Goal: Find specific page/section: Find specific page/section

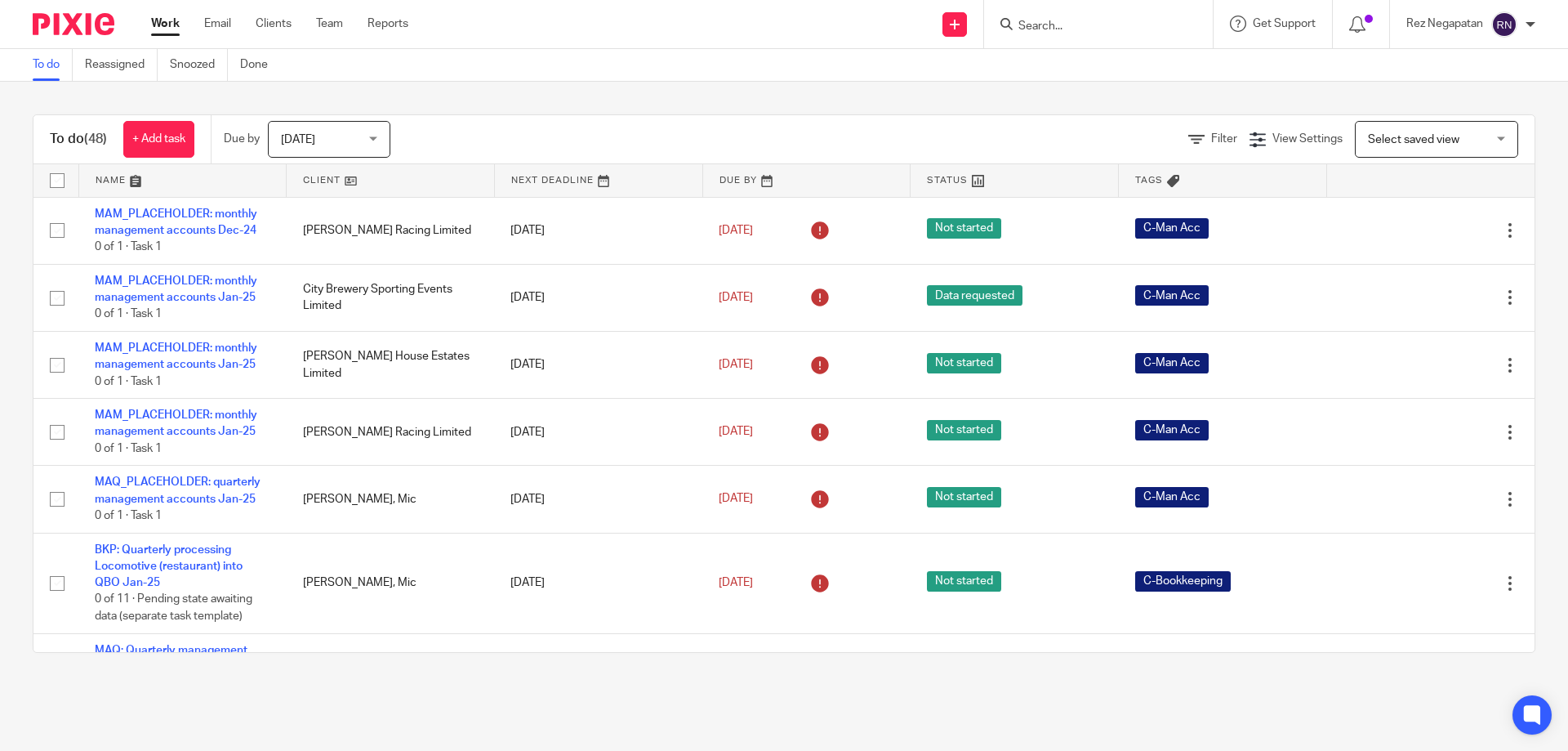
click at [371, 136] on div "[DATE] [DATE]" at bounding box center [329, 139] width 122 height 37
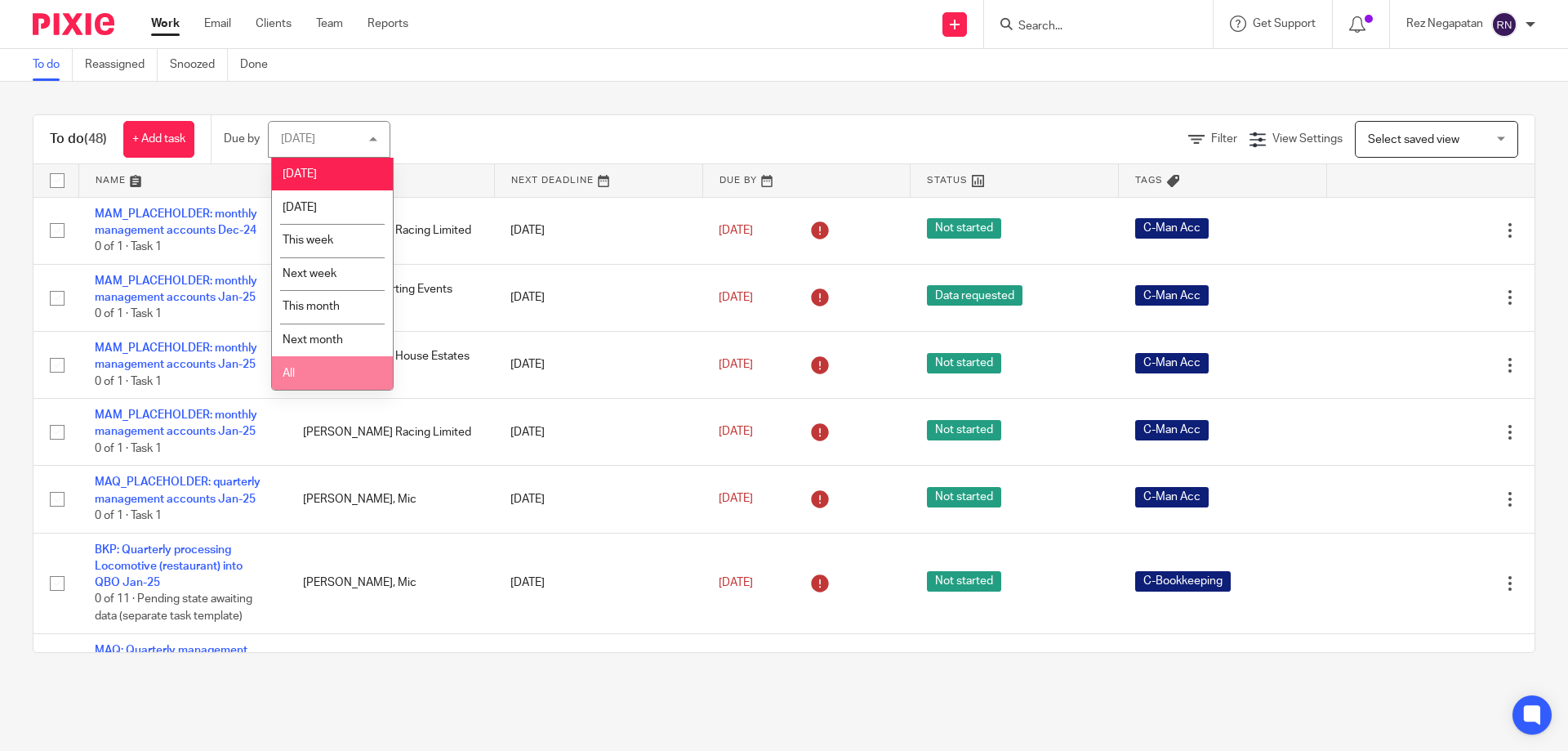
click at [328, 362] on li "All" at bounding box center [331, 372] width 120 height 34
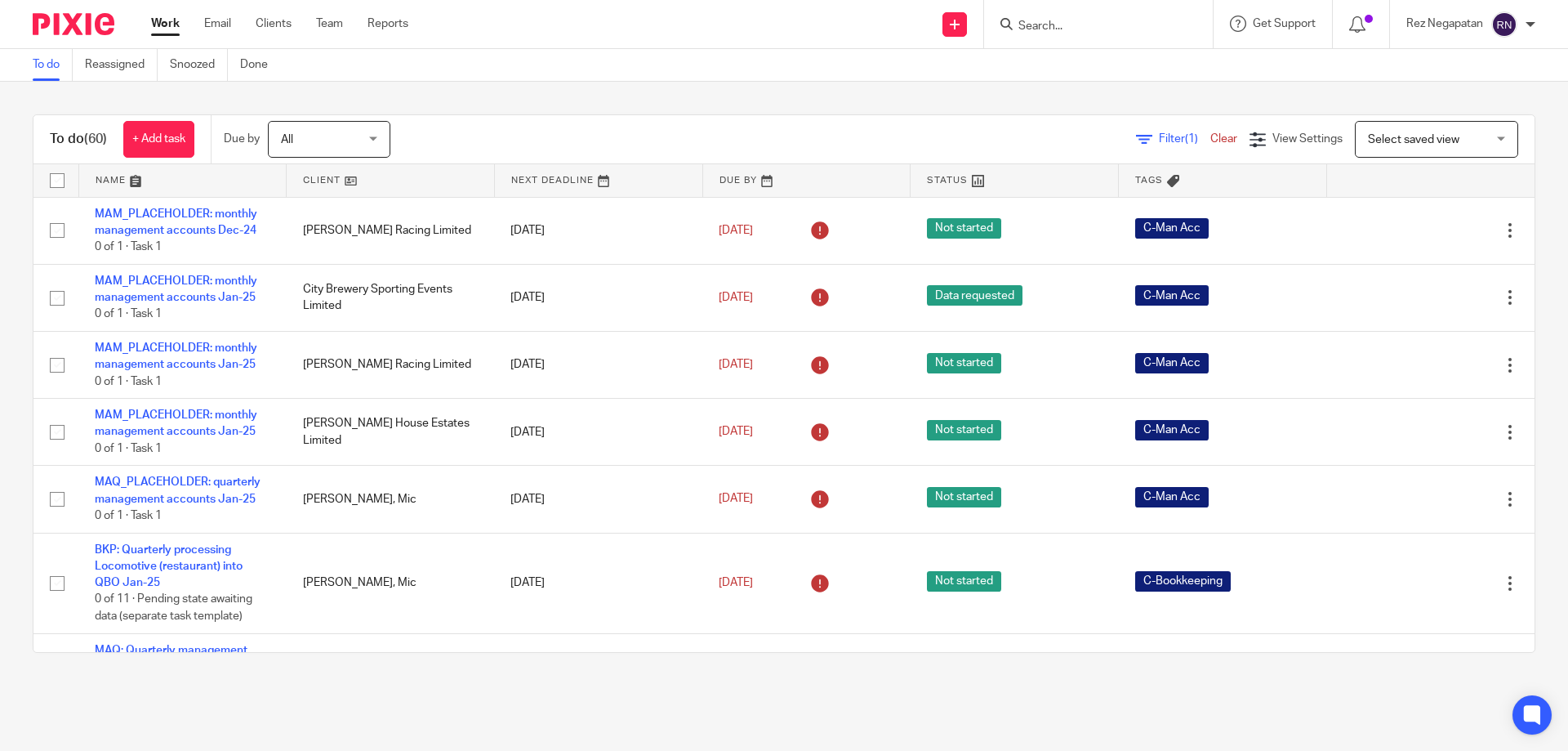
click at [1047, 20] on input "Search" at bounding box center [1090, 27] width 147 height 14
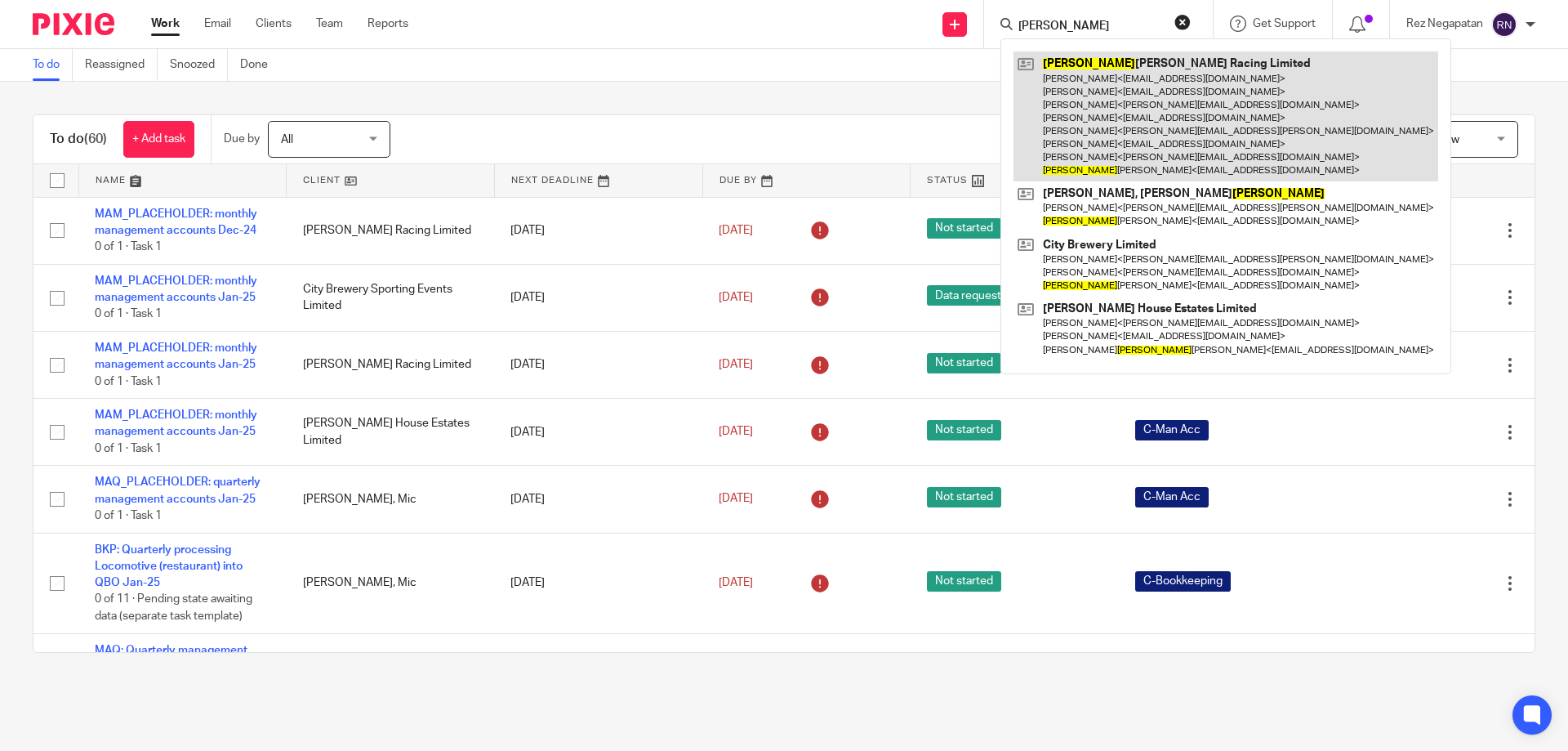
type input "RUPERT"
click at [1132, 77] on link at bounding box center [1225, 116] width 425 height 130
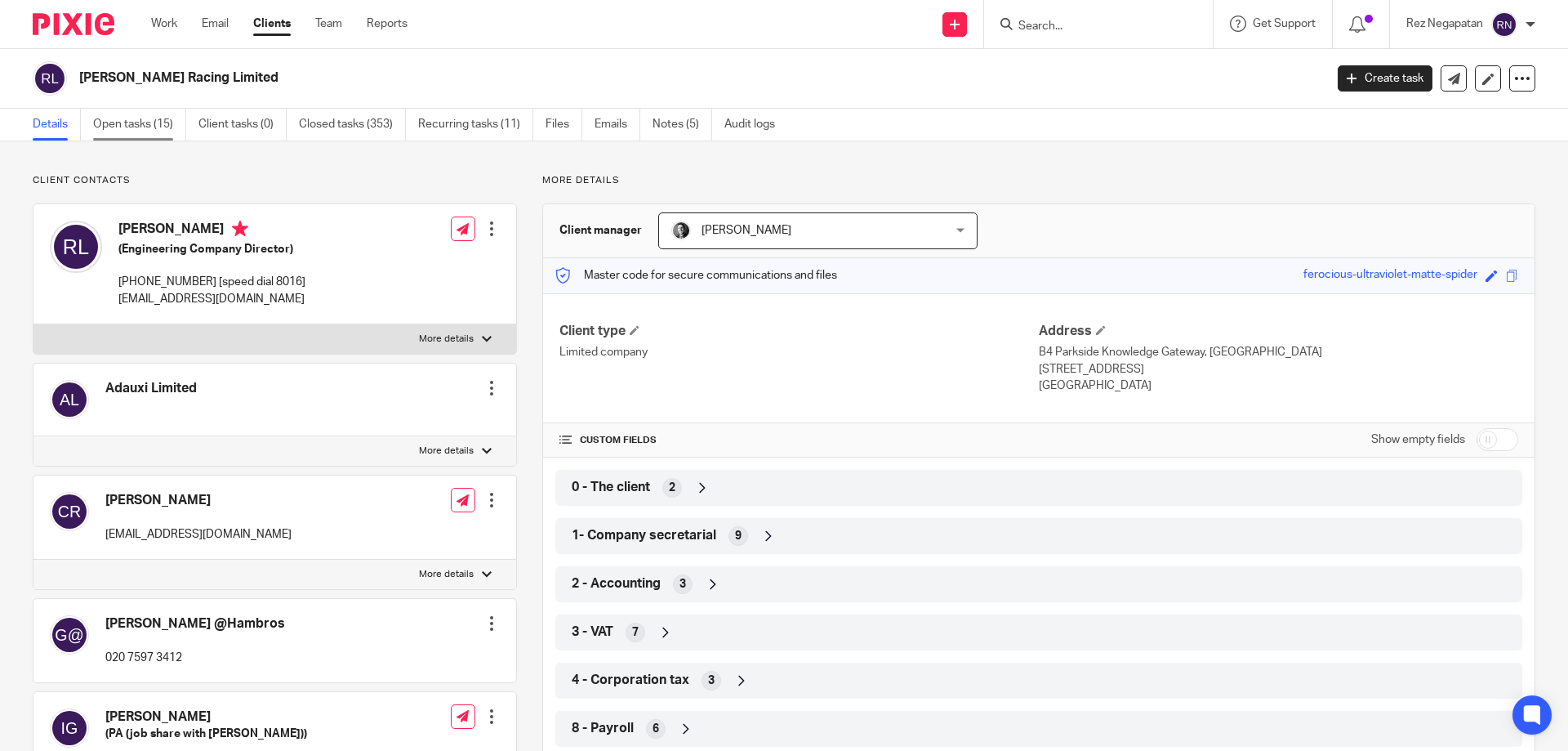
click at [145, 134] on link "Open tasks (15)" at bounding box center [139, 124] width 93 height 32
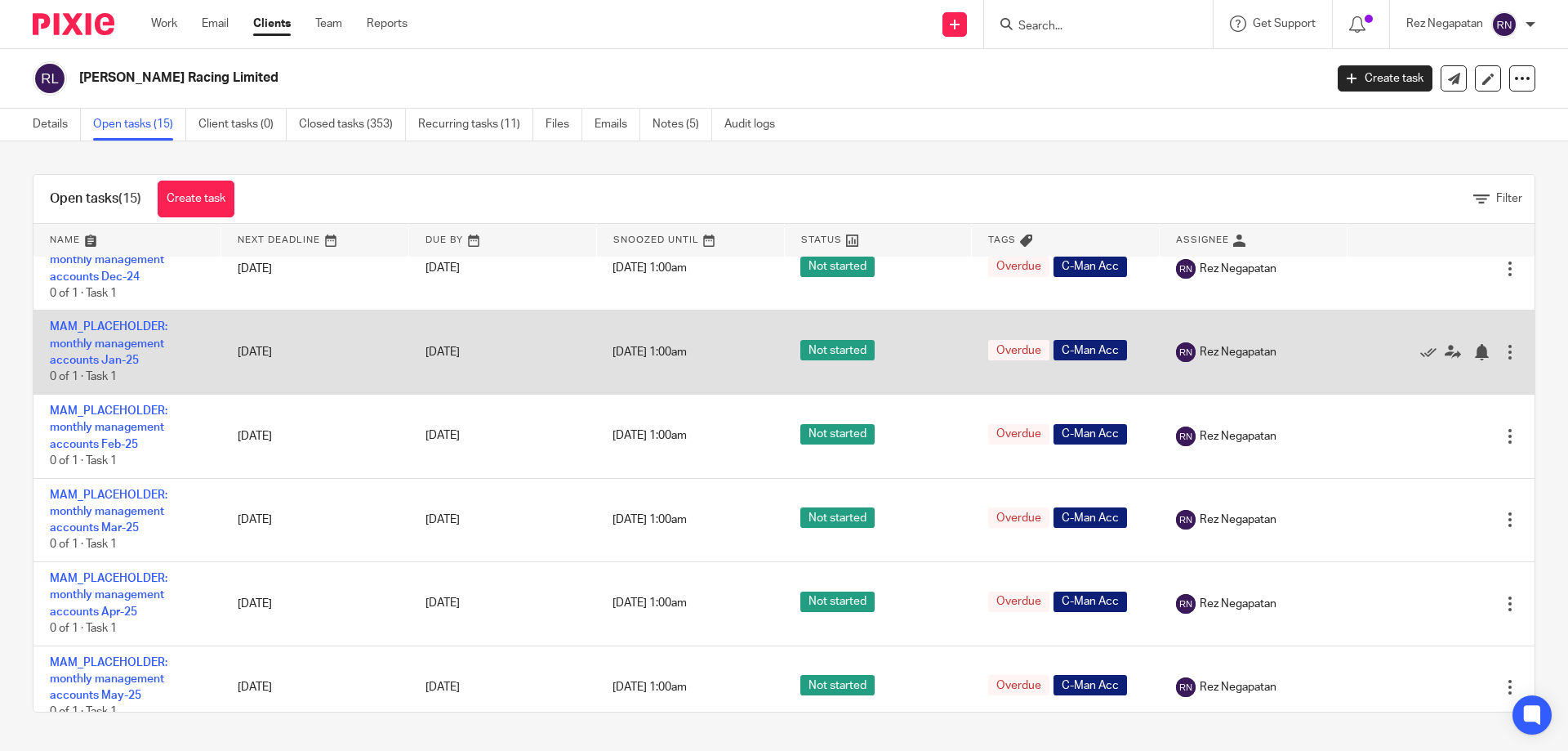
scroll to position [327, 0]
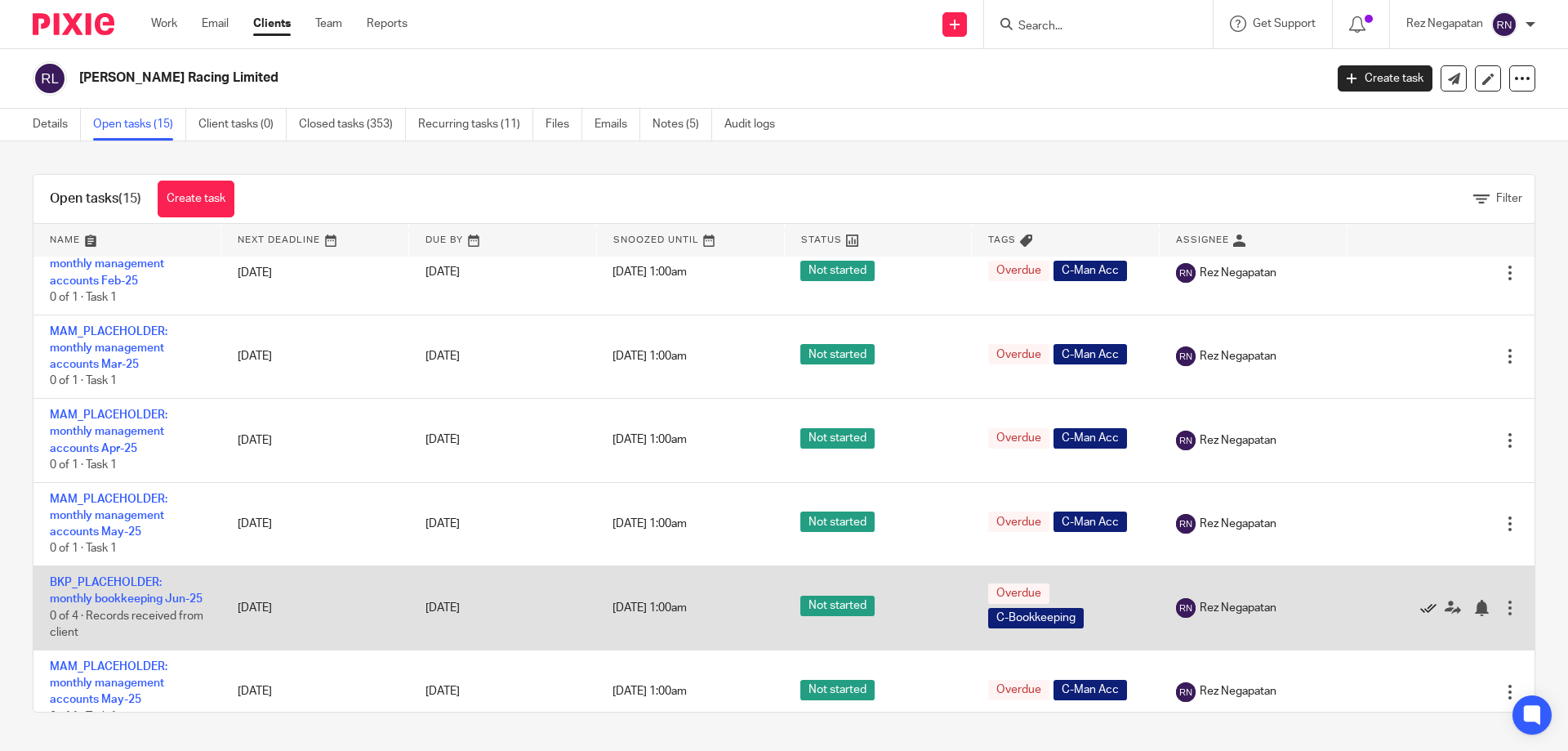
click at [1420, 616] on icon at bounding box center [1428, 608] width 16 height 16
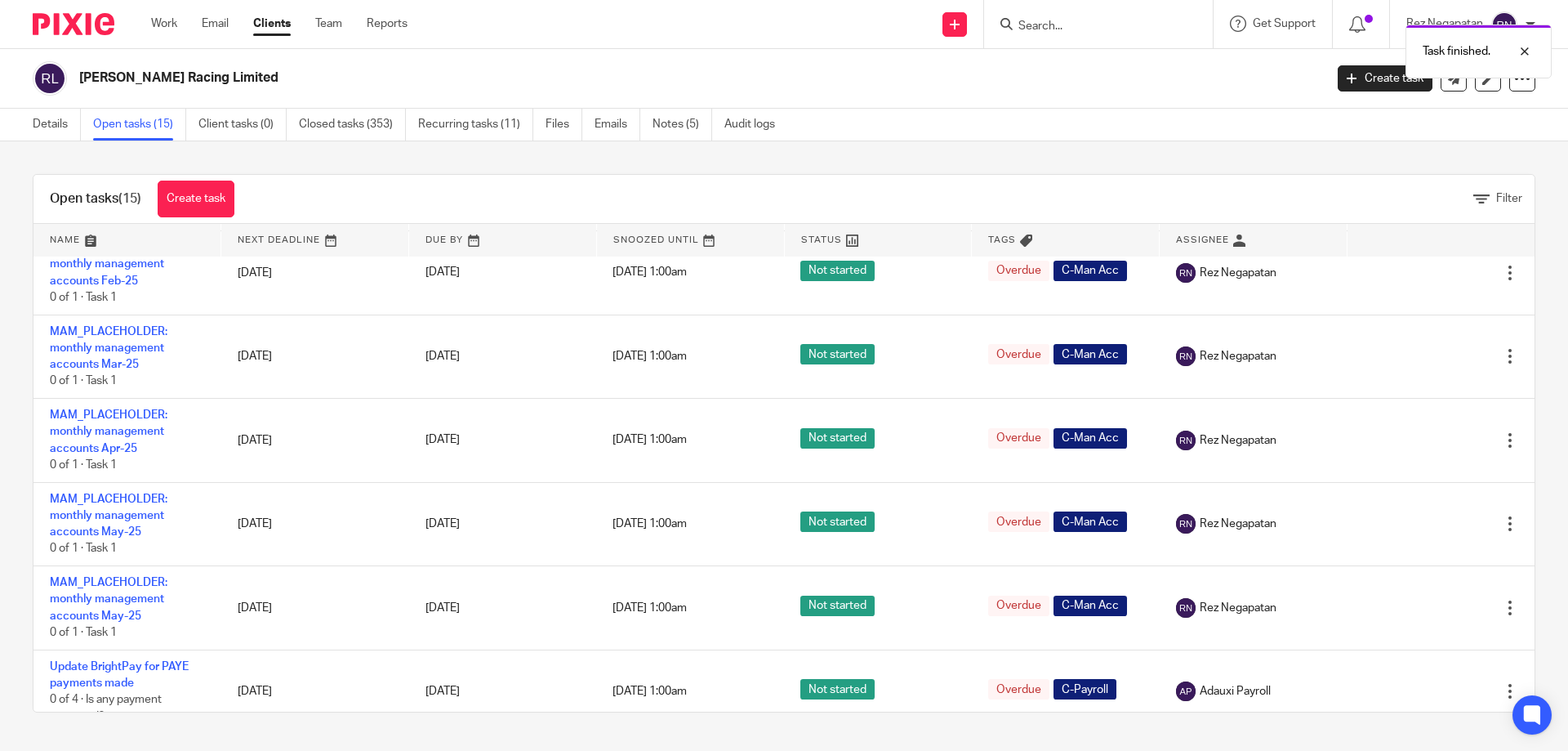
click at [1042, 96] on div "Rupert Lewin Racing Limited Create task Update from Companies House Export data…" at bounding box center [784, 79] width 1568 height 60
click at [664, 66] on div "[PERSON_NAME] Racing Limited" at bounding box center [673, 79] width 1280 height 34
